Goal: Transaction & Acquisition: Purchase product/service

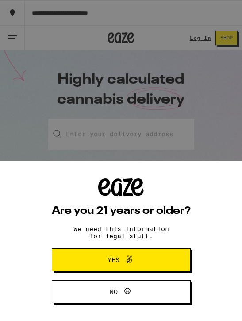
click at [156, 256] on button "Yes" at bounding box center [121, 259] width 139 height 23
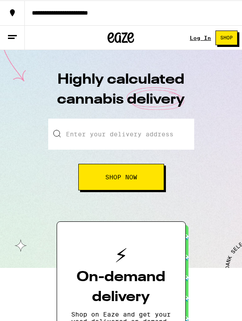
click at [145, 130] on input "Enter your delivery address" at bounding box center [121, 133] width 146 height 31
click at [144, 180] on button "Shop Now" at bounding box center [121, 176] width 86 height 27
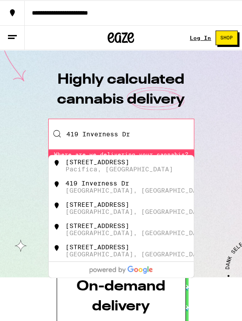
click at [125, 158] on div "[STREET_ADDRESS]" at bounding box center [97, 161] width 64 height 7
type input "[STREET_ADDRESS]"
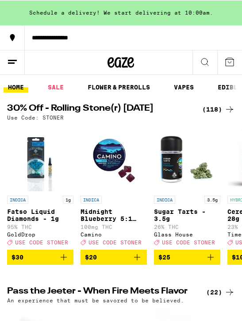
click at [125, 84] on link "FLOWER & PREROLLS" at bounding box center [118, 86] width 71 height 11
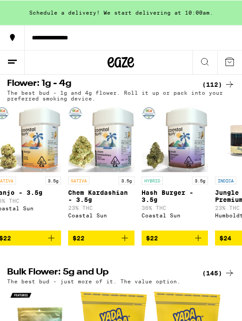
scroll to position [0, 1490]
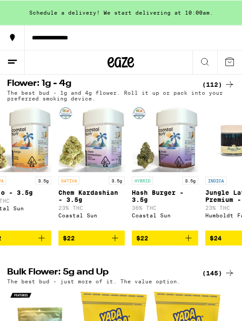
click at [158, 196] on p "Hash Burger - 3.5g" at bounding box center [165, 195] width 66 height 14
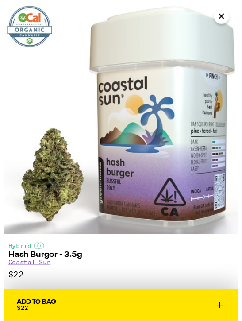
scroll to position [96, 0]
click at [86, 309] on span "Add To Bag $22" at bounding box center [120, 315] width 215 height 12
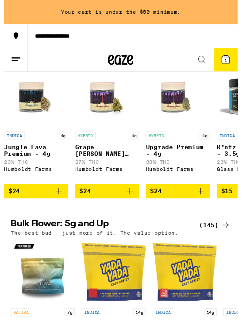
scroll to position [0, 1698]
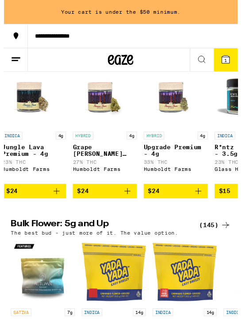
click at [175, 163] on p "Upgrade Premium - 4g" at bounding box center [178, 156] width 66 height 14
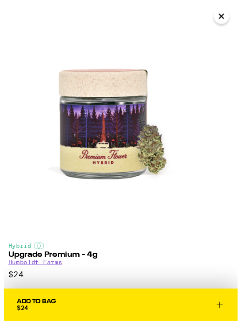
click at [232, 14] on button "Close" at bounding box center [225, 17] width 16 height 16
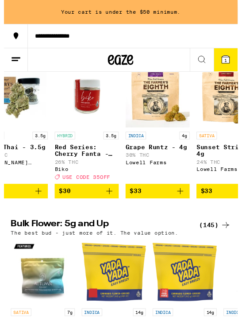
scroll to position [0, 2599]
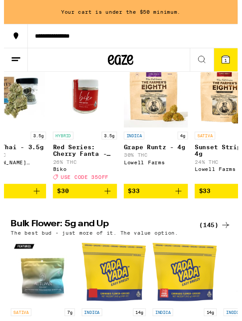
click at [163, 115] on img "Open page for Grape Runtz - 4g from Lowell Farms" at bounding box center [157, 98] width 66 height 66
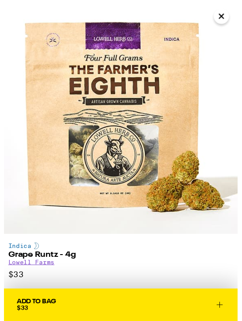
click at [115, 305] on button "Add To Bag $33" at bounding box center [121, 316] width 242 height 34
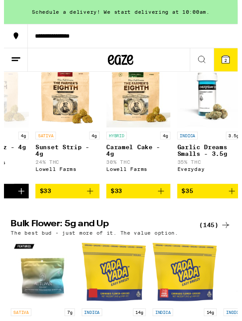
scroll to position [0, 2765]
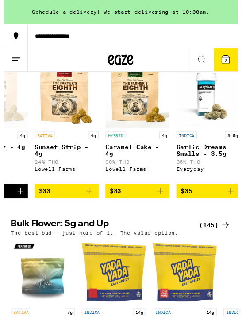
click at [146, 108] on img "Open page for Caramel Cake - 4g from Lowell Farms" at bounding box center [138, 98] width 66 height 66
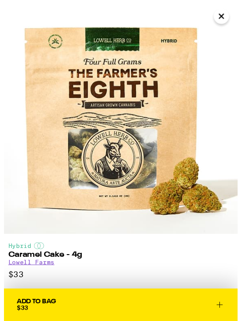
click at [100, 307] on button "Add To Bag $33" at bounding box center [121, 316] width 242 height 34
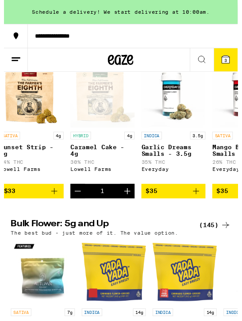
scroll to position [0, 2806]
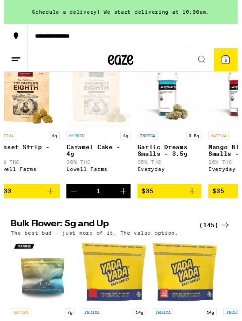
click at [168, 159] on p "Garlic Dreams Smalls - 3.5g" at bounding box center [171, 156] width 66 height 14
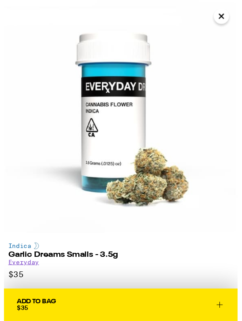
click at [113, 312] on span "Add To Bag $35" at bounding box center [120, 315] width 215 height 12
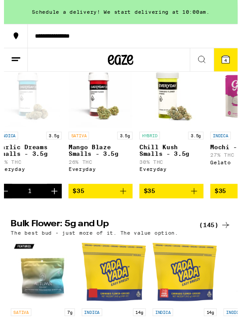
scroll to position [0, 2953]
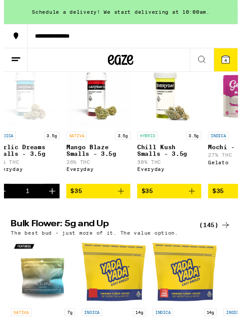
click at [172, 161] on p "Chill Kush Smalls - 3.5g" at bounding box center [171, 156] width 66 height 14
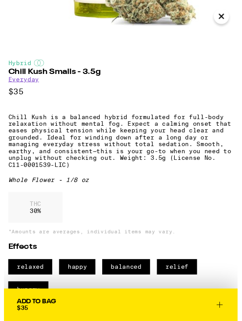
scroll to position [182, 0]
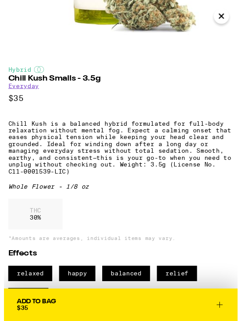
click at [102, 311] on span "Add To Bag $35" at bounding box center [120, 315] width 215 height 12
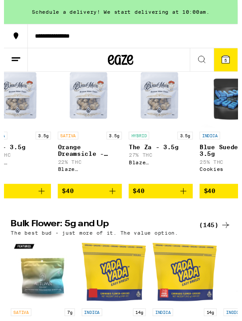
scroll to position [0, 3476]
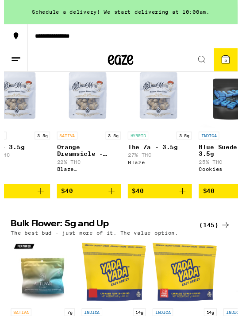
click at [202, 186] on div "INDICA 3.5g Blue Suede - 3.5g 25% THC Cookies" at bounding box center [235, 161] width 66 height 50
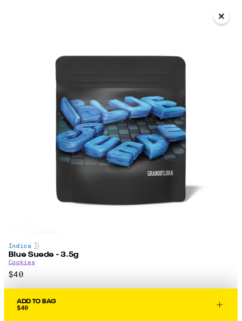
click at [234, 14] on img at bounding box center [121, 121] width 242 height 242
click at [222, 16] on icon "Close" at bounding box center [225, 16] width 11 height 13
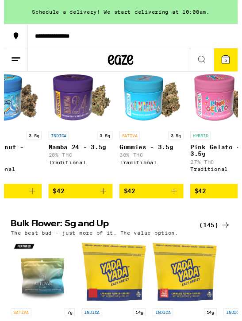
scroll to position [0, 3780]
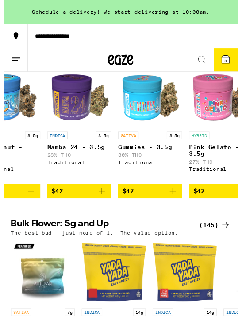
click at [143, 163] on p "30% THC" at bounding box center [151, 160] width 66 height 6
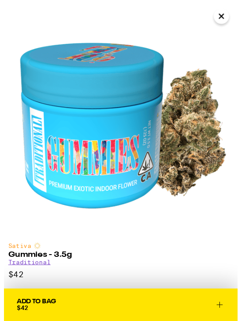
click at [105, 308] on button "Add To Bag $42" at bounding box center [121, 316] width 242 height 34
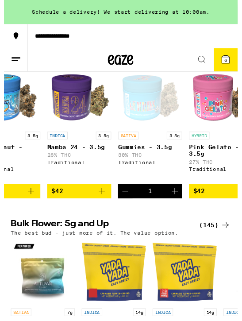
scroll to position [95, 0]
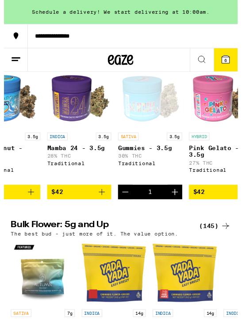
click at [232, 61] on icon at bounding box center [230, 61] width 8 height 8
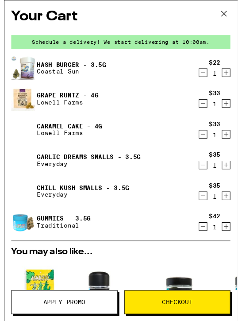
click at [170, 312] on span "Checkout" at bounding box center [180, 313] width 32 height 6
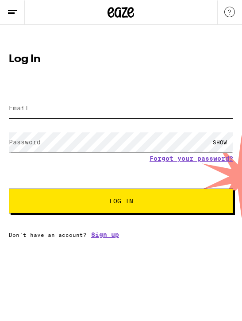
click at [91, 109] on input "Email" at bounding box center [121, 108] width 224 height 20
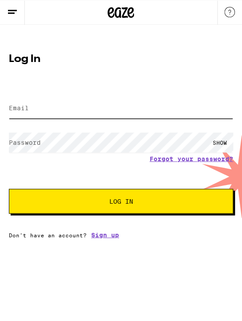
type input "[EMAIL_ADDRESS][DOMAIN_NAME]"
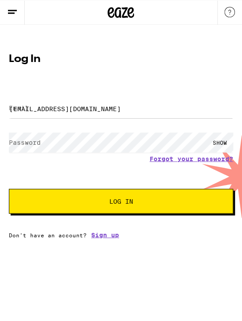
click at [121, 202] on button "Log In" at bounding box center [121, 200] width 224 height 25
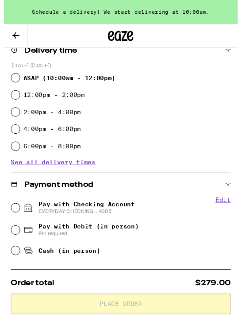
scroll to position [194, 0]
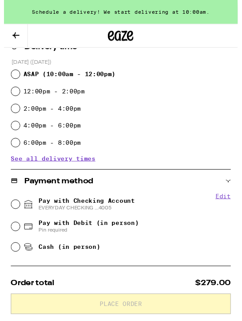
click at [14, 208] on input "Pay with Checking Account EVERYDAY CHECKING ...4005" at bounding box center [12, 211] width 9 height 9
radio input "true"
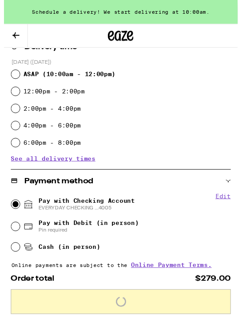
scroll to position [194, 0]
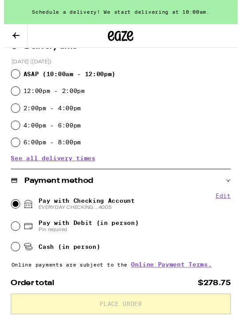
click at [167, 146] on div "6:00pm - 8:00pm" at bounding box center [121, 147] width 227 height 18
click at [15, 95] on input "12:00pm - 2:00pm" at bounding box center [12, 94] width 9 height 9
radio input "true"
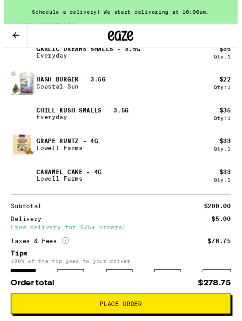
scroll to position [503, 0]
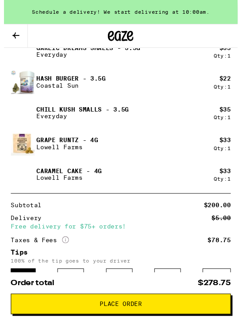
click at [125, 318] on button "Place Order" at bounding box center [121, 314] width 228 height 21
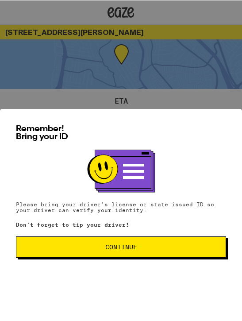
click at [134, 249] on span "Continue" at bounding box center [121, 247] width 32 height 6
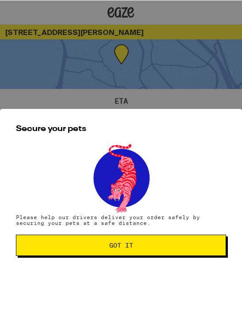
click at [138, 248] on span "Got it" at bounding box center [120, 245] width 195 height 6
